Goal: Check status: Check status

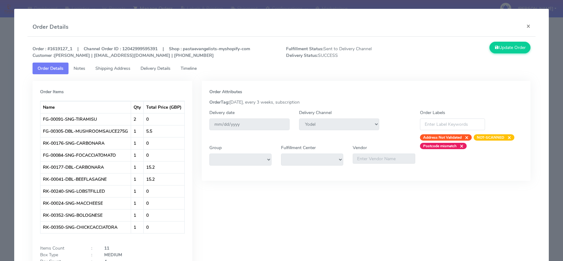
select select "5"
click at [527, 24] on button "×" at bounding box center [528, 26] width 14 height 17
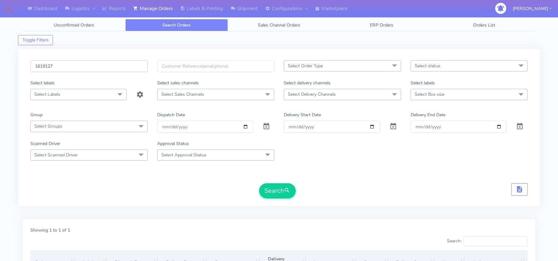
click at [69, 61] on input "1619127" at bounding box center [89, 66] width 118 height 12
paste input "258"
click at [288, 190] on span "submit" at bounding box center [287, 190] width 6 height 9
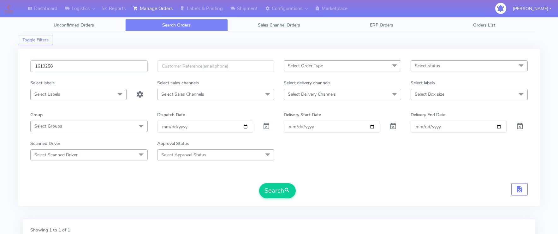
click at [44, 66] on input "1619258" at bounding box center [89, 66] width 118 height 12
paste input "20680"
type input "1620680"
click at [259, 183] on button "Search" at bounding box center [277, 190] width 37 height 15
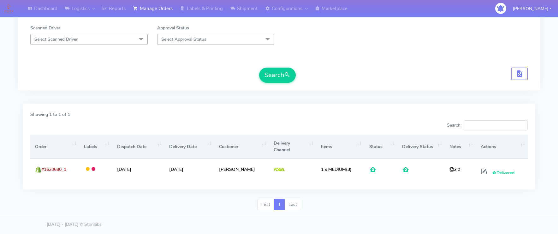
scroll to position [62, 0]
